Goal: Task Accomplishment & Management: Manage account settings

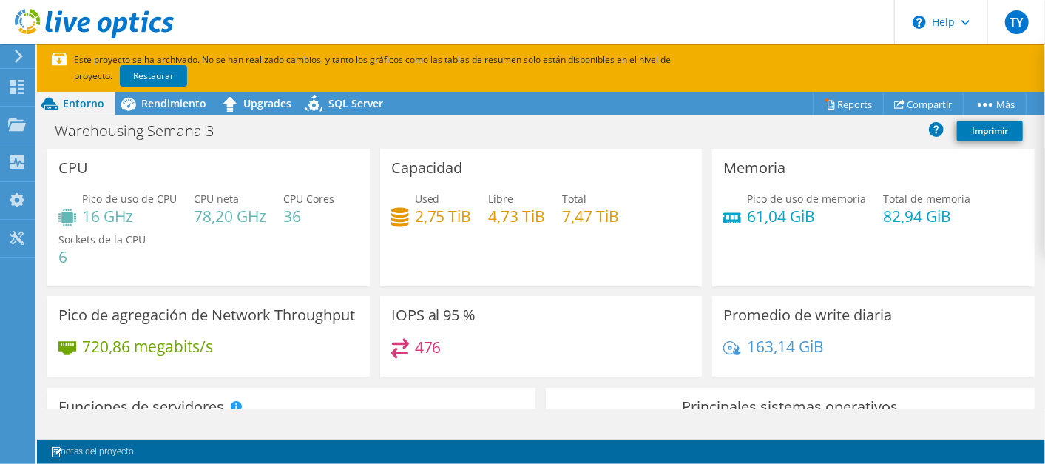
click at [232, 14] on header "TY Usuario final [PERSON_NAME] [PERSON_NAME][EMAIL_ADDRESS][DOMAIN_NAME] LAST C…" at bounding box center [522, 22] width 1045 height 44
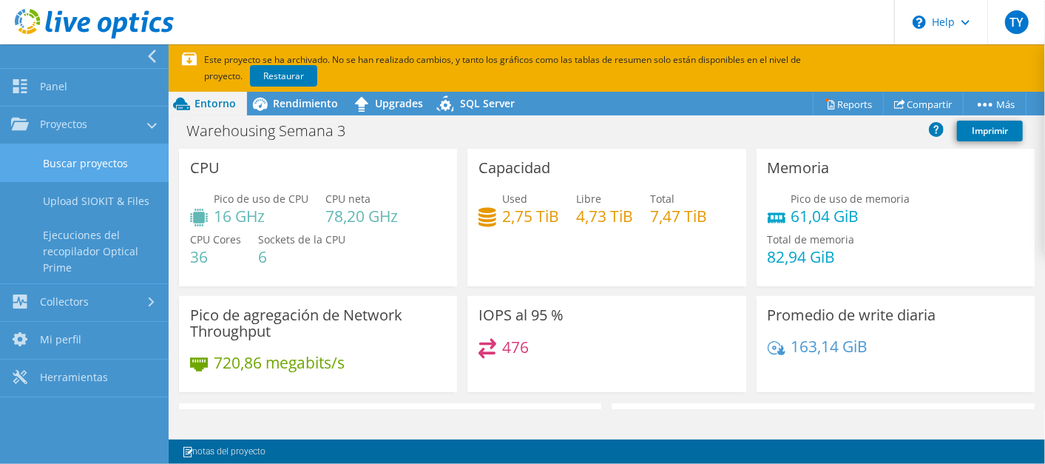
click at [79, 158] on link "Buscar proyectos" at bounding box center [84, 163] width 169 height 38
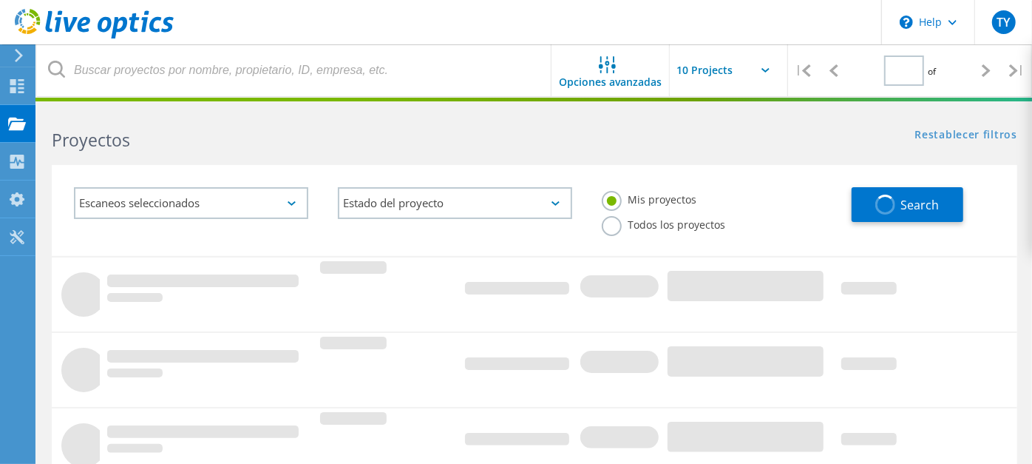
type input "1"
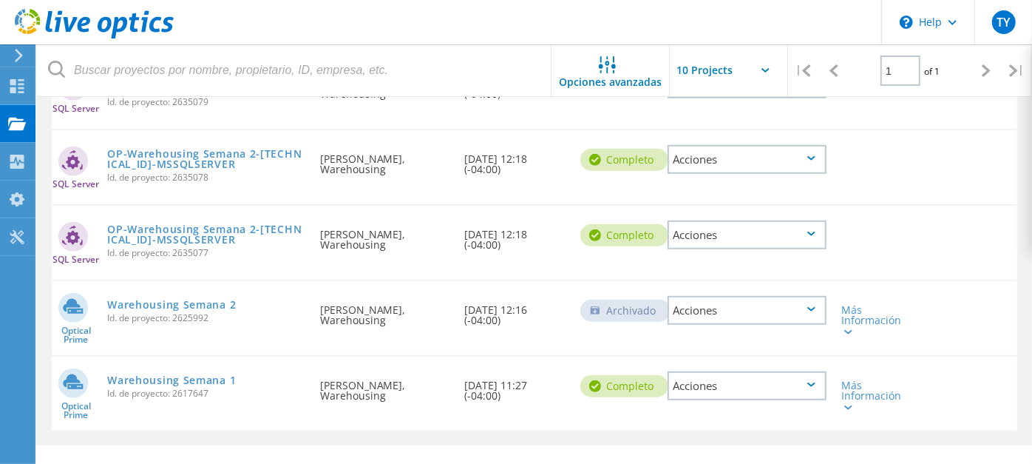
scroll to position [569, 0]
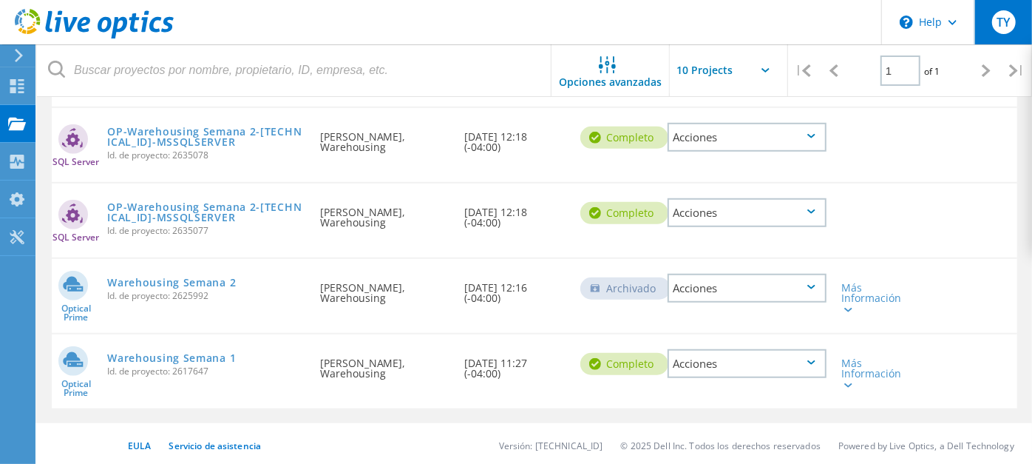
click at [998, 30] on div "TY" at bounding box center [1004, 22] width 24 height 24
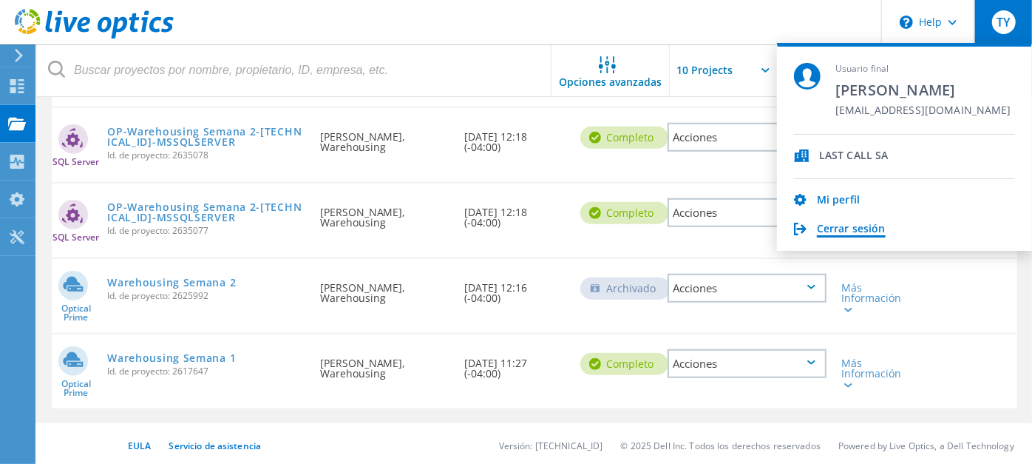
click at [849, 229] on link "Cerrar sesión" at bounding box center [851, 230] width 69 height 14
